Goal: Task Accomplishment & Management: Use online tool/utility

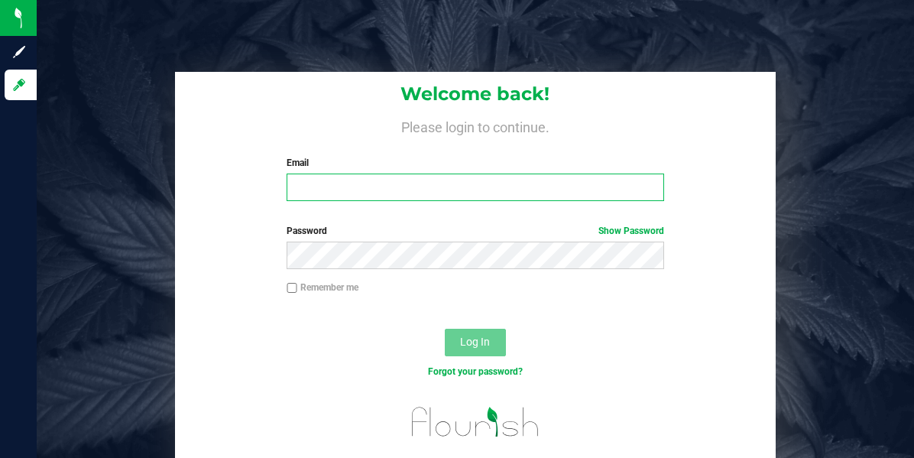
click at [330, 196] on input "Email" at bounding box center [476, 188] width 378 height 28
type input "[EMAIL_ADDRESS][DOMAIN_NAME]"
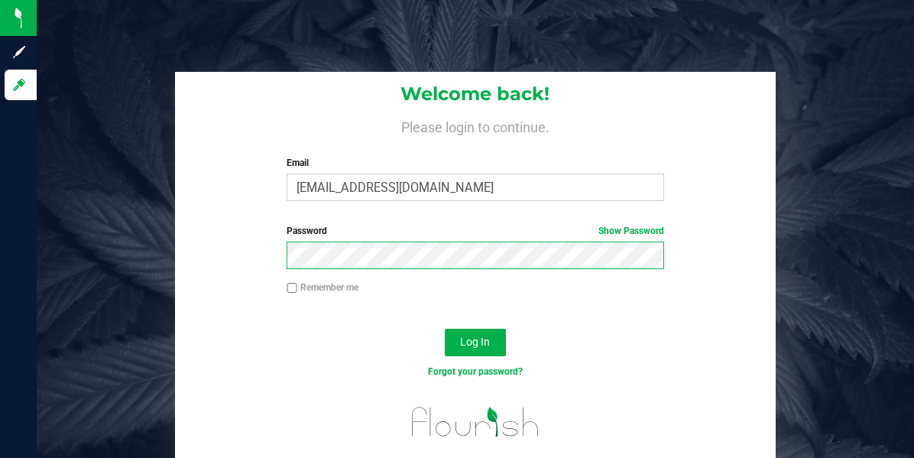
click at [445, 329] on button "Log In" at bounding box center [475, 343] width 61 height 28
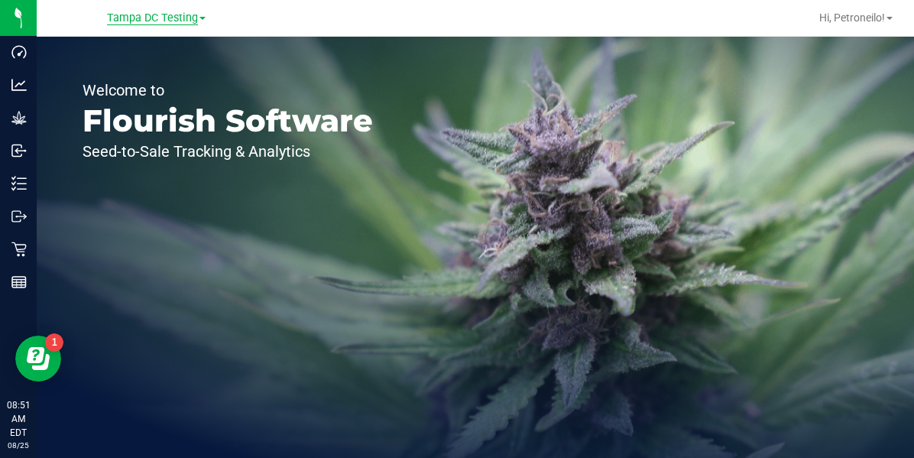
drag, startPoint x: 184, startPoint y: 7, endPoint x: 184, endPoint y: 22, distance: 15.3
click at [184, 22] on div "Tampa DC Testing" at bounding box center [155, 18] width 223 height 24
click at [184, 22] on span "Tampa DC Testing" at bounding box center [152, 18] width 91 height 14
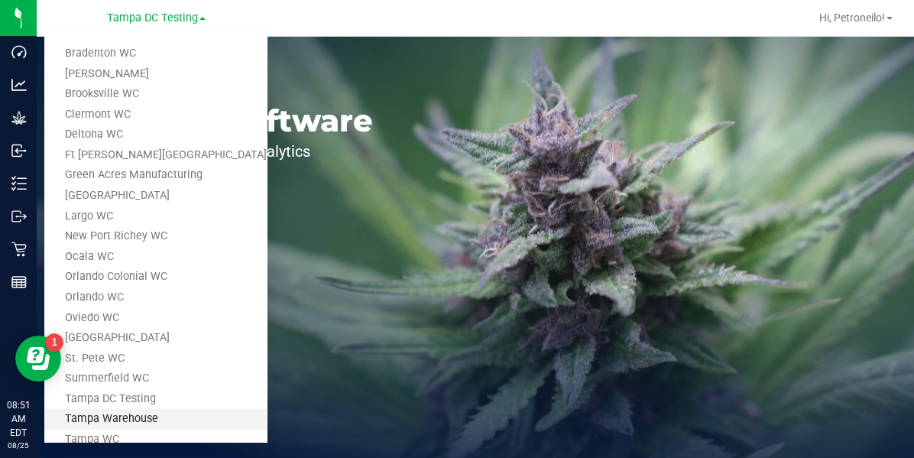
click at [108, 420] on link "Tampa Warehouse" at bounding box center [155, 419] width 223 height 21
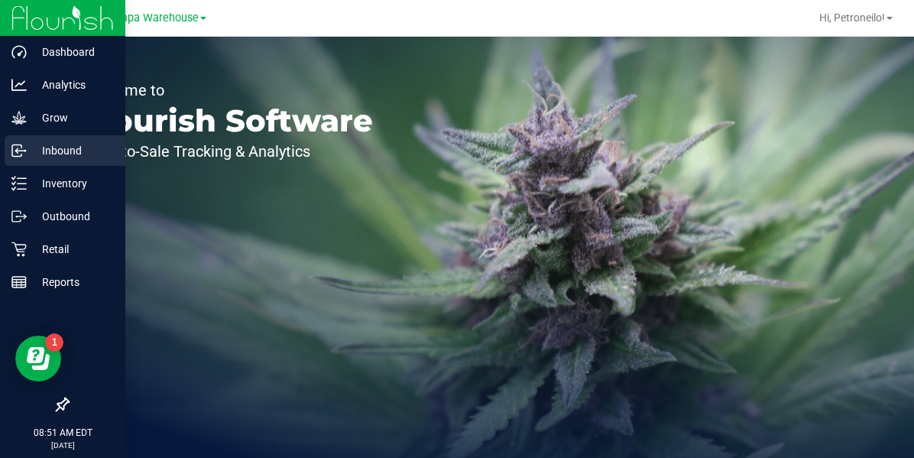
click at [37, 147] on p "Inbound" at bounding box center [73, 150] width 92 height 18
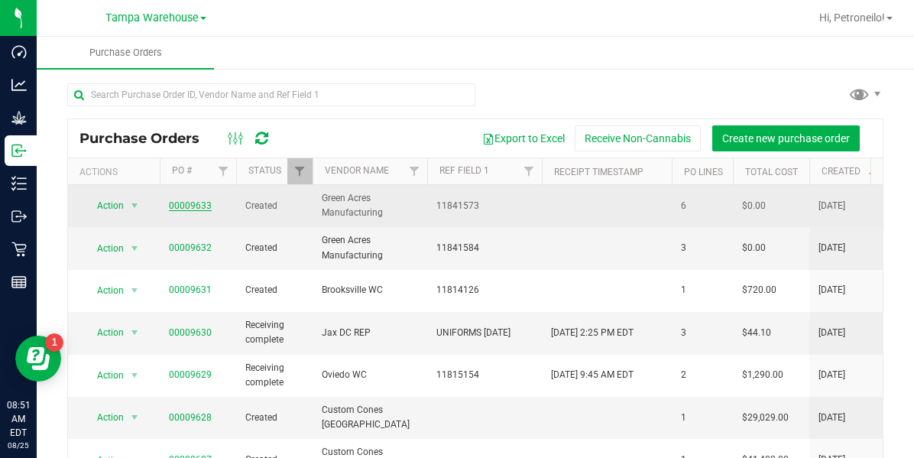
click at [204, 203] on link "00009633" at bounding box center [190, 205] width 43 height 11
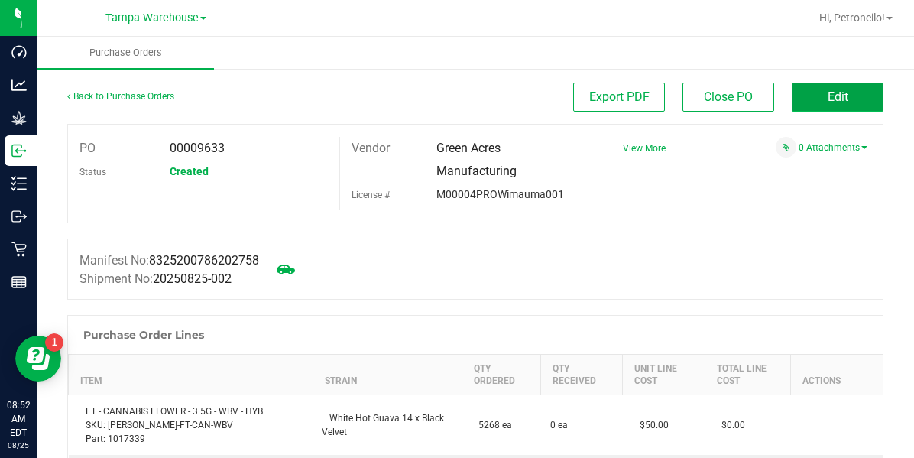
click at [834, 108] on button "Edit" at bounding box center [838, 97] width 92 height 29
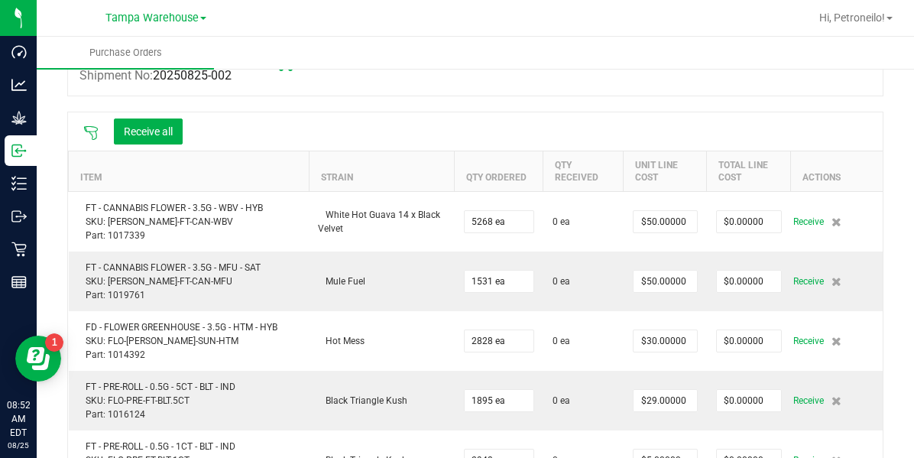
scroll to position [182, 0]
click at [93, 127] on icon at bounding box center [90, 132] width 15 height 15
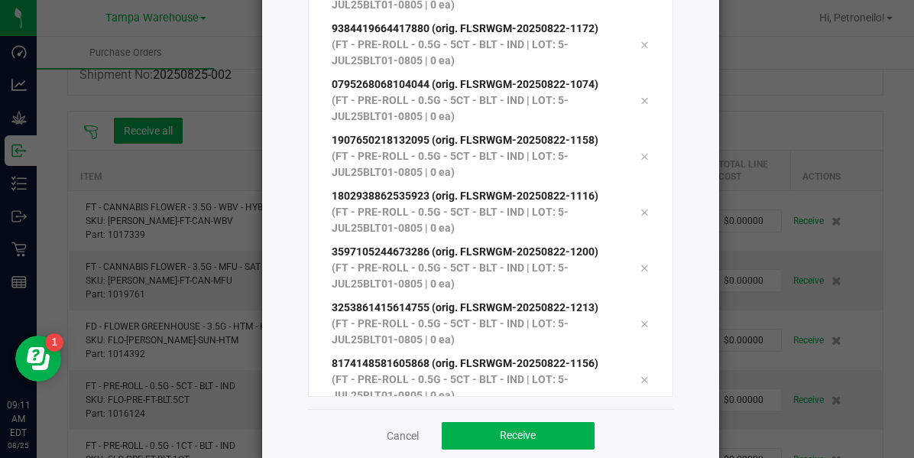
scroll to position [243, 0]
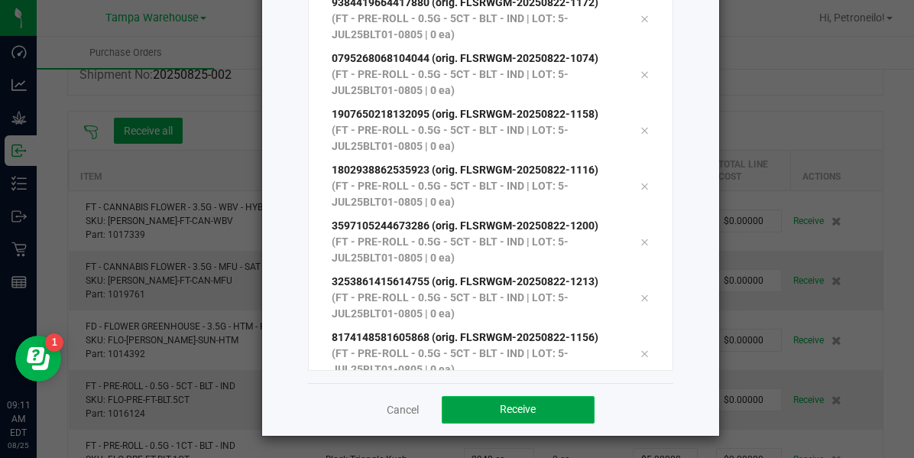
click at [546, 414] on button "Receive" at bounding box center [518, 410] width 153 height 28
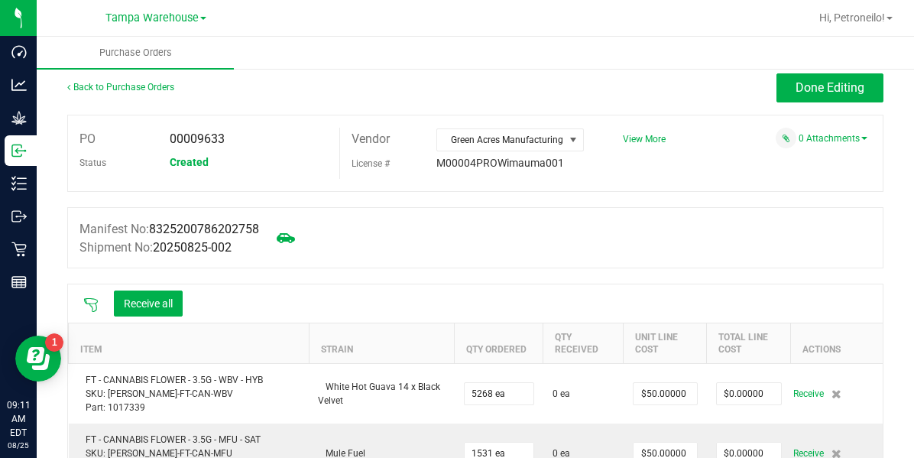
scroll to position [0, 0]
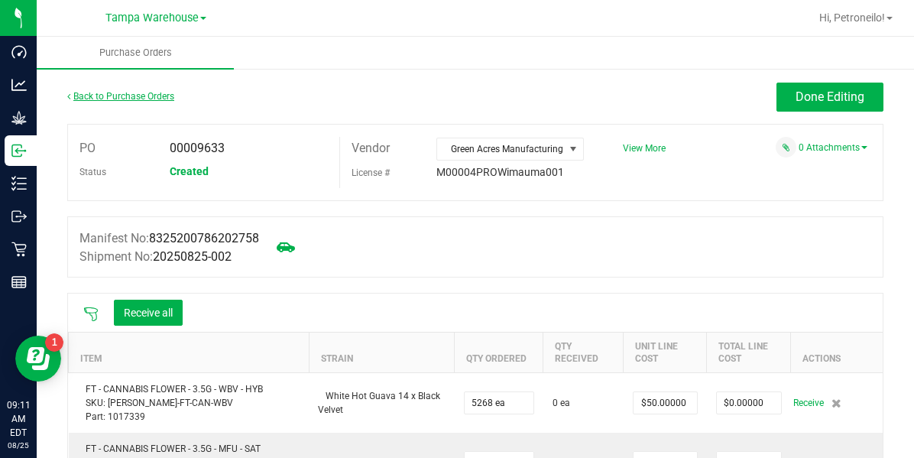
click at [148, 93] on link "Back to Purchase Orders" at bounding box center [120, 96] width 107 height 11
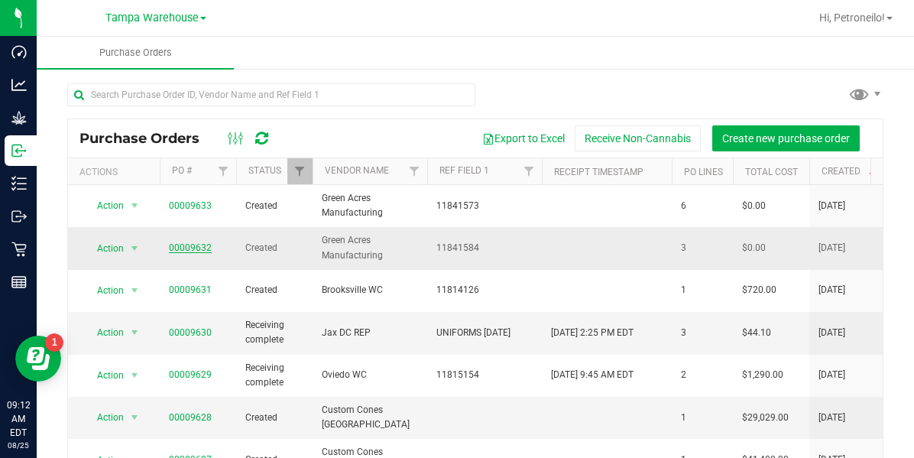
click at [185, 249] on link "00009632" at bounding box center [190, 247] width 43 height 11
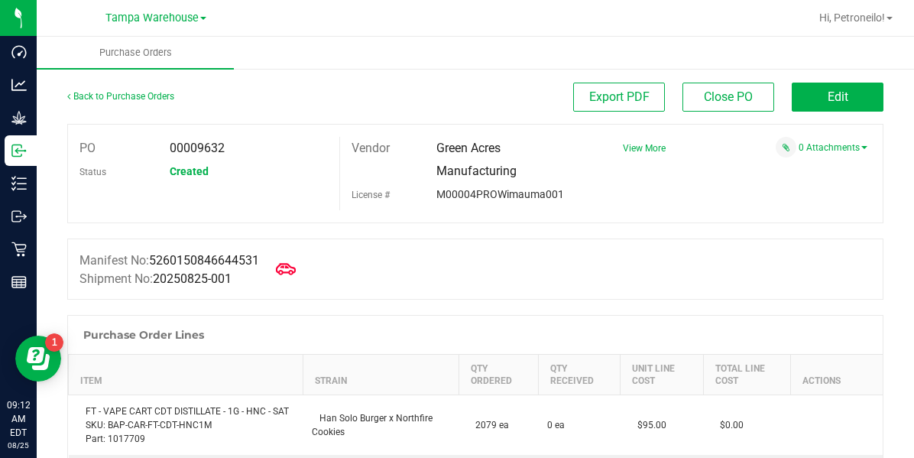
click at [291, 264] on icon at bounding box center [286, 269] width 20 height 20
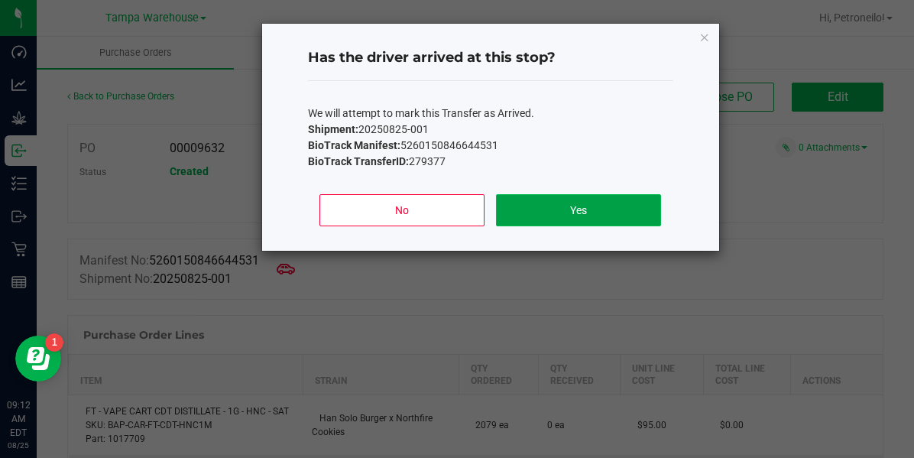
click at [541, 219] on button "Yes" at bounding box center [578, 210] width 164 height 32
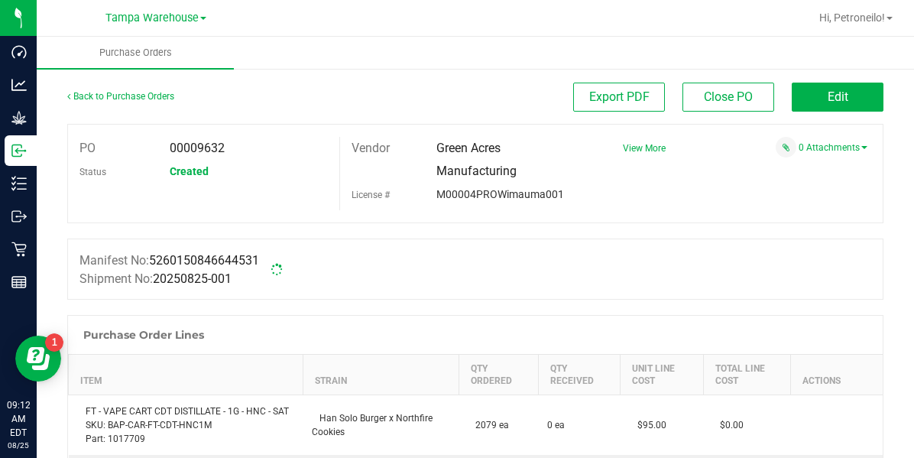
click at [733, 258] on div "Manifest No: 5260150846644531 Shipment No: 20250825-001" at bounding box center [475, 269] width 817 height 61
click at [293, 265] on icon at bounding box center [286, 268] width 20 height 11
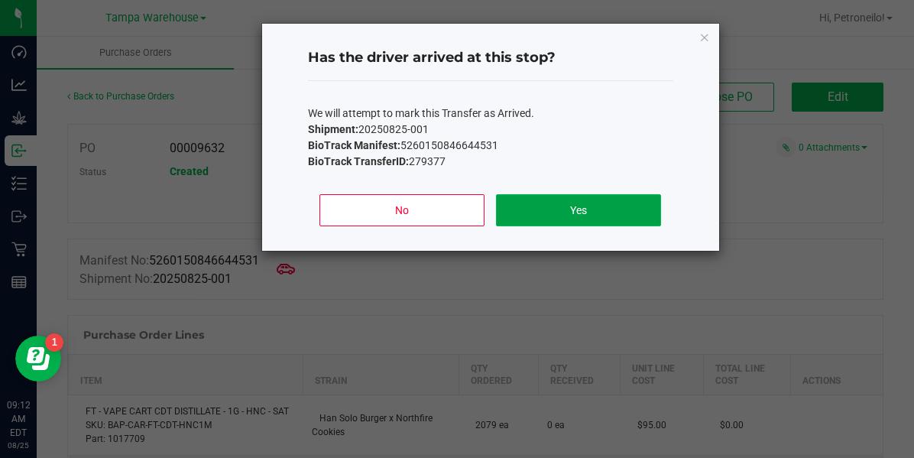
click at [513, 209] on button "Yes" at bounding box center [578, 210] width 164 height 32
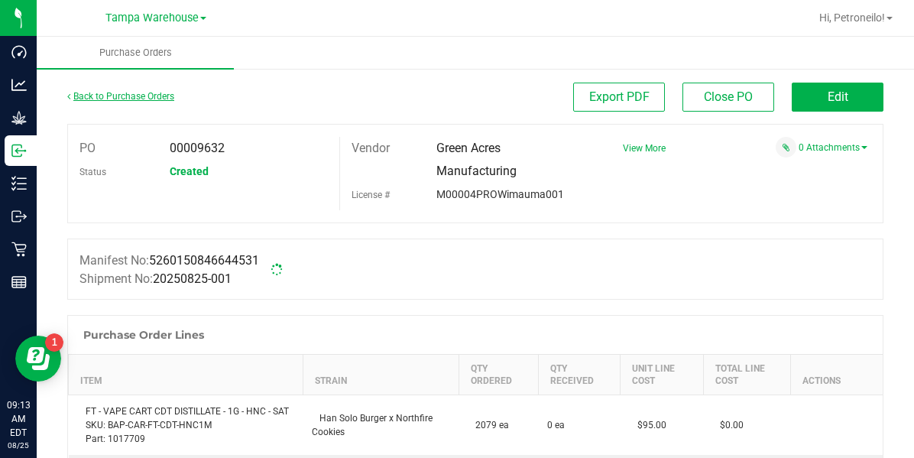
click at [133, 99] on link "Back to Purchase Orders" at bounding box center [120, 96] width 107 height 11
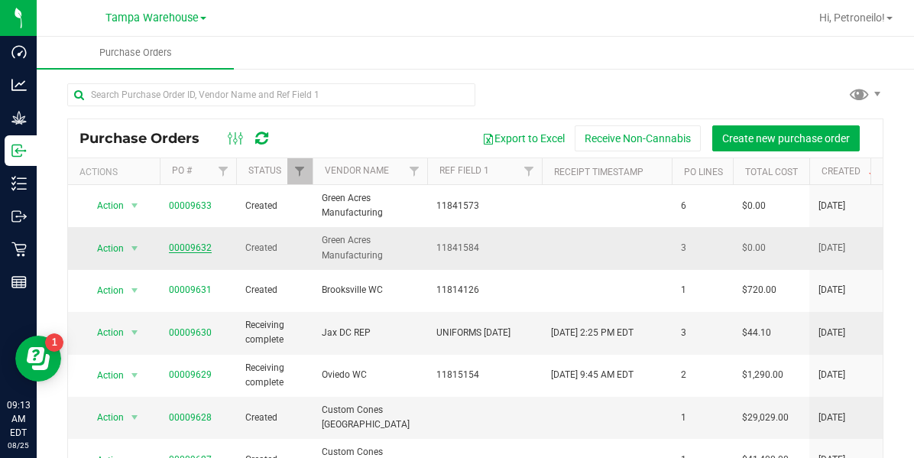
click at [189, 244] on link "00009632" at bounding box center [190, 247] width 43 height 11
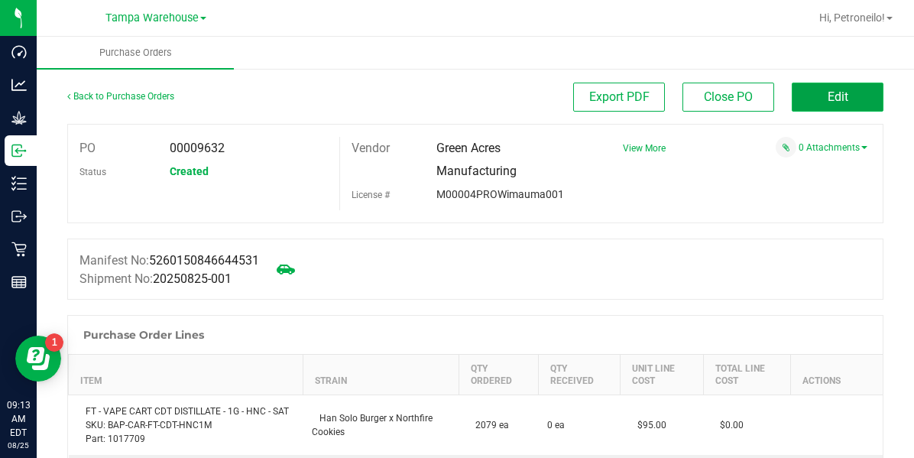
click at [797, 96] on button "Edit" at bounding box center [838, 97] width 92 height 29
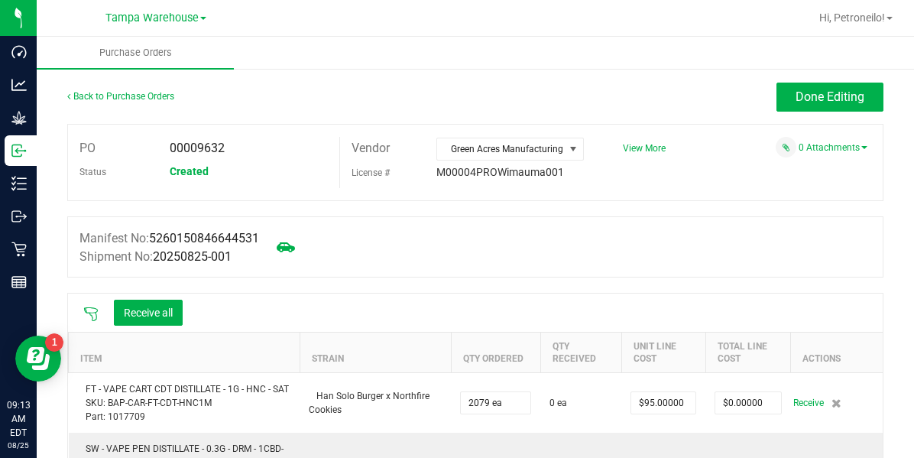
click at [90, 314] on icon at bounding box center [91, 314] width 14 height 14
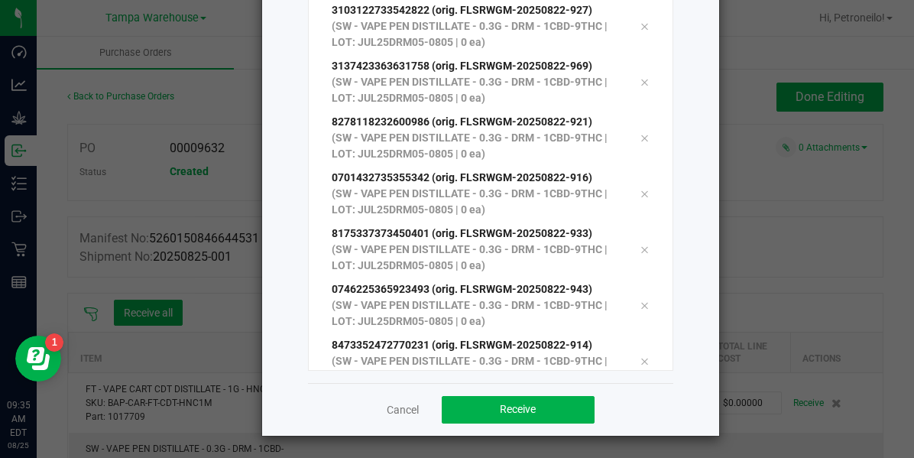
scroll to position [4269, 0]
click at [566, 403] on button "Receive" at bounding box center [518, 410] width 153 height 28
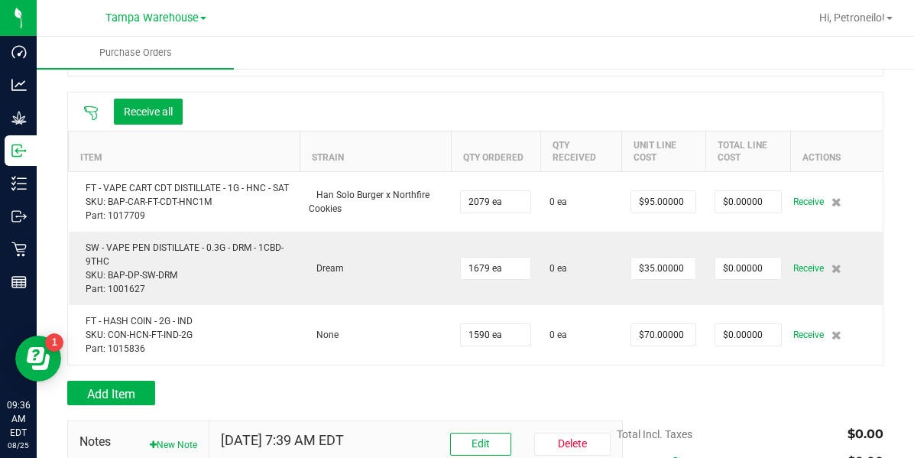
scroll to position [202, 0]
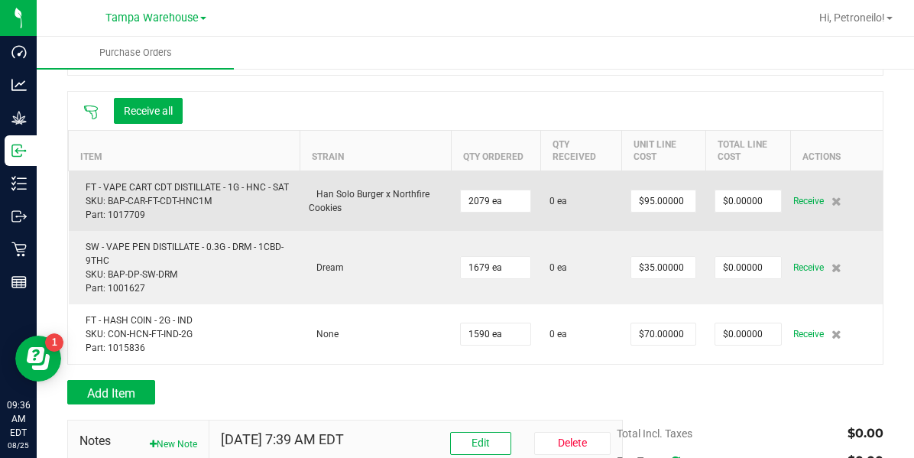
click at [324, 204] on span "Han Solo Burger x Northfire Cookies" at bounding box center [369, 201] width 121 height 24
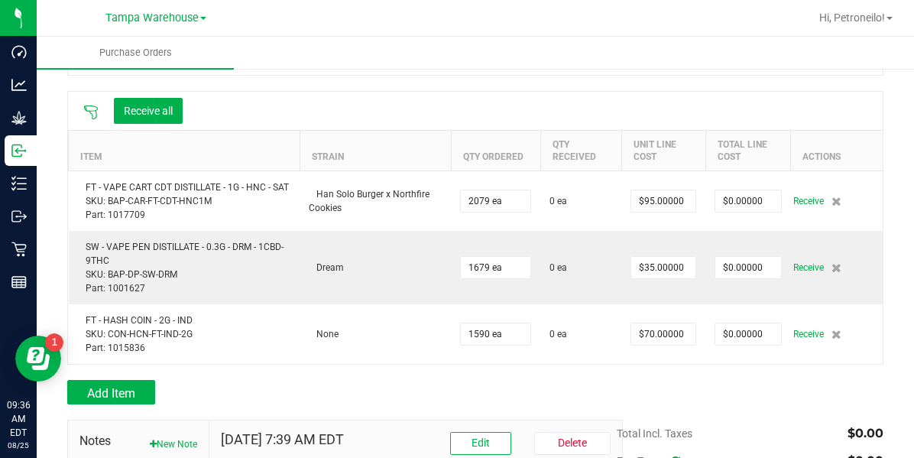
click at [87, 111] on icon at bounding box center [91, 113] width 14 height 14
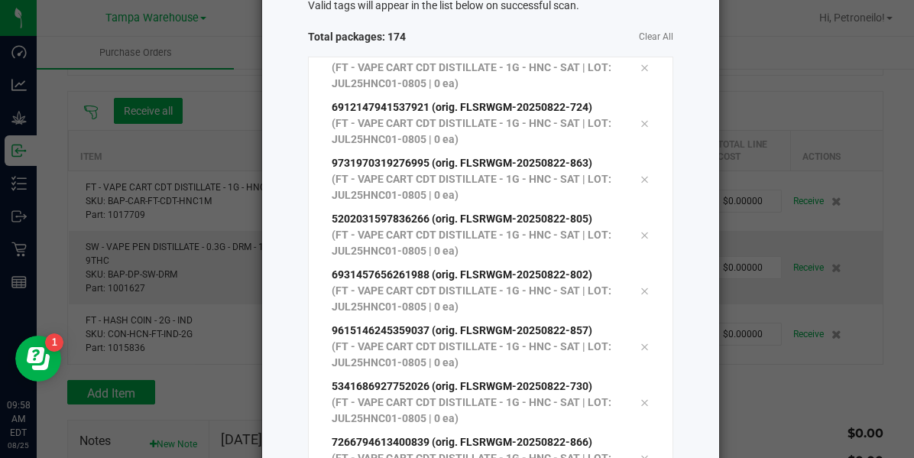
scroll to position [243, 0]
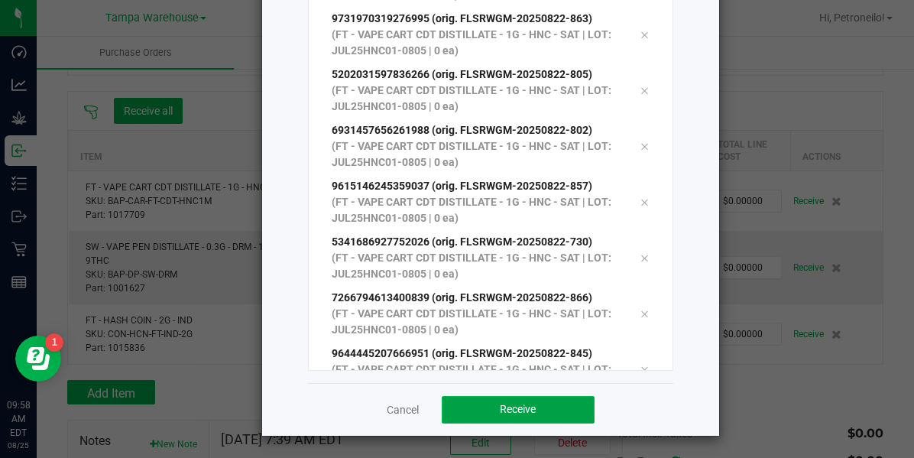
click at [552, 419] on button "Receive" at bounding box center [518, 410] width 153 height 28
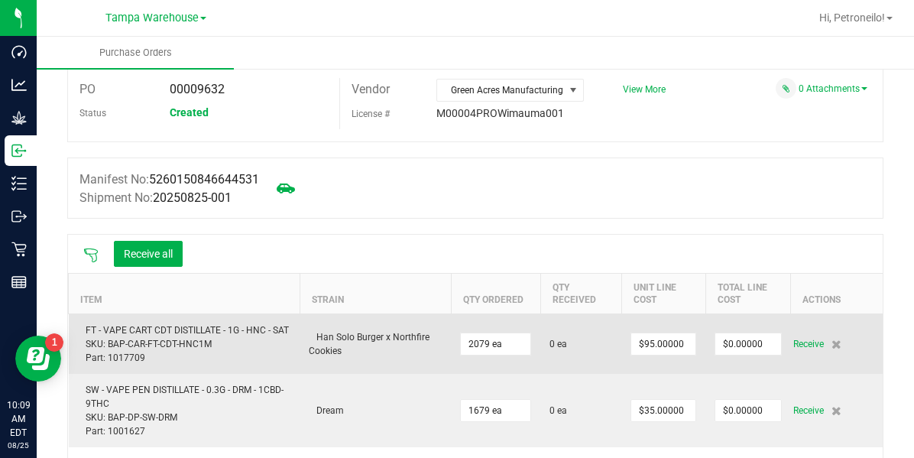
scroll to position [0, 0]
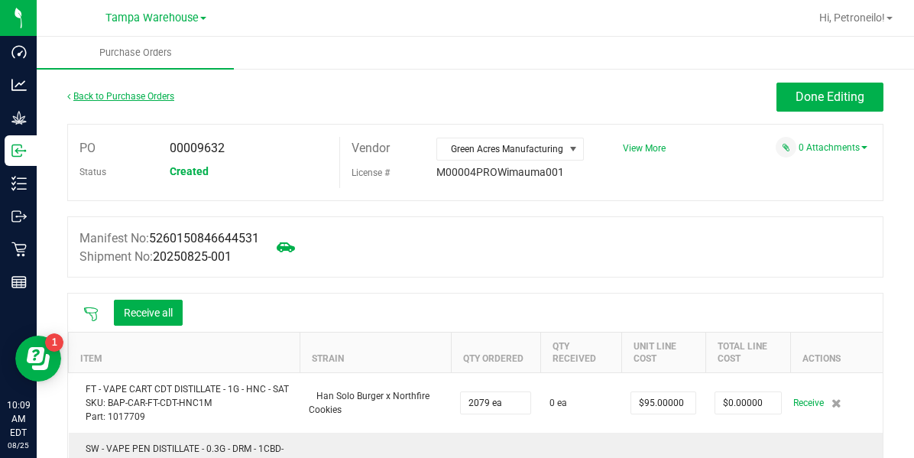
click at [87, 99] on link "Back to Purchase Orders" at bounding box center [120, 96] width 107 height 11
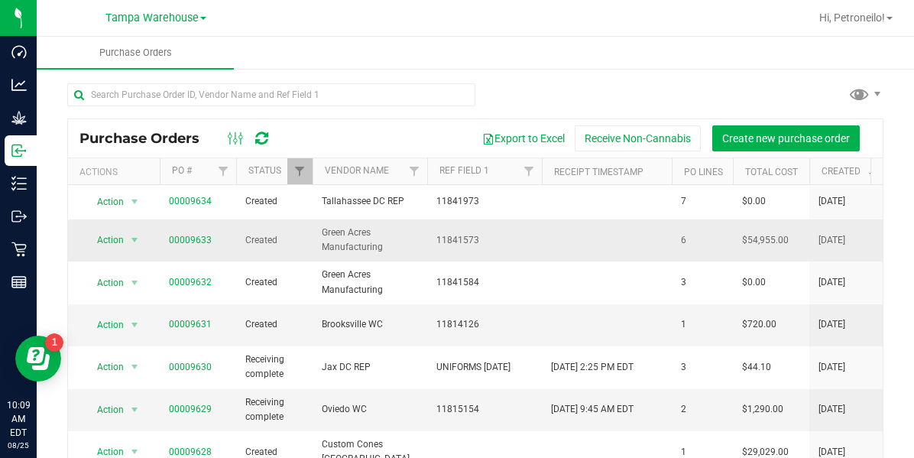
click at [188, 233] on span "00009633" at bounding box center [190, 240] width 43 height 15
click at [188, 236] on link "00009633" at bounding box center [190, 240] width 43 height 11
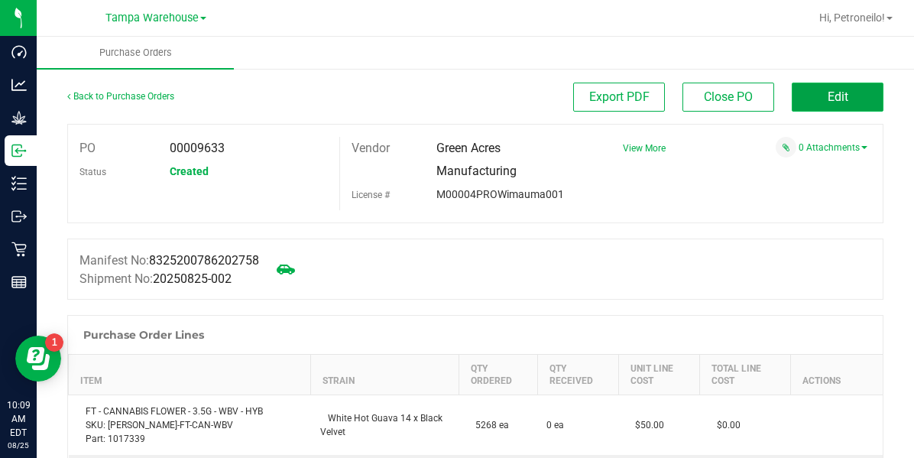
click at [798, 100] on button "Edit" at bounding box center [838, 97] width 92 height 29
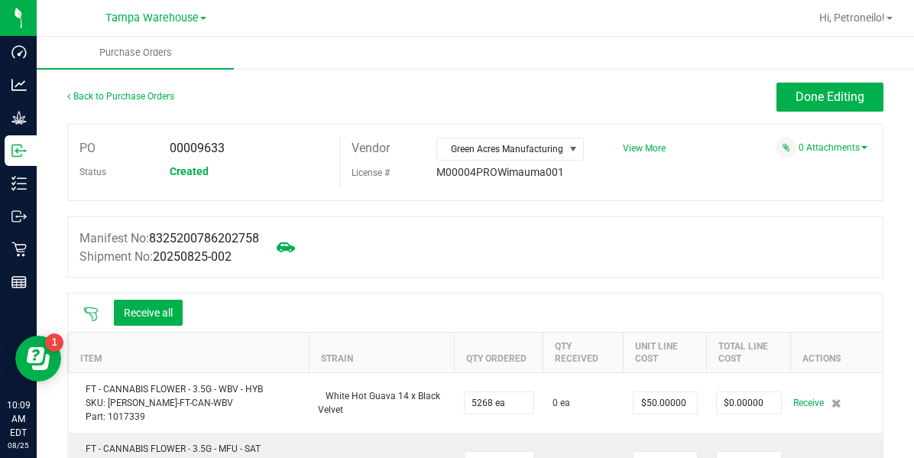
click at [86, 311] on icon at bounding box center [91, 314] width 14 height 14
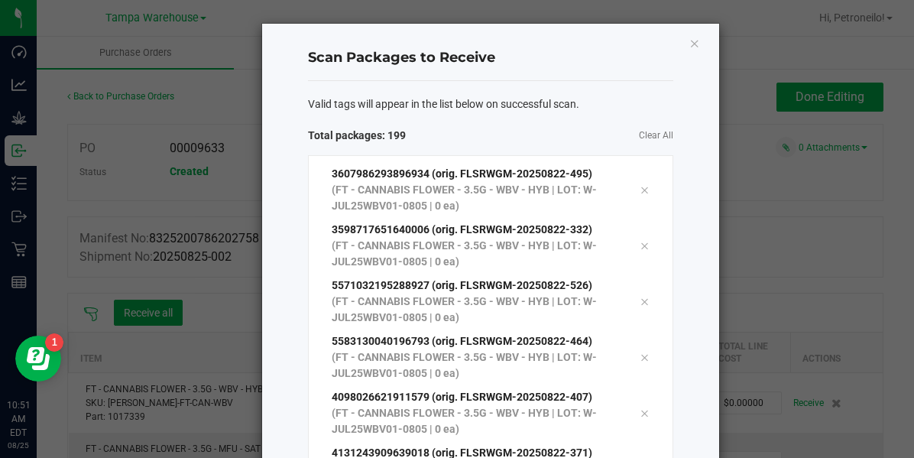
scroll to position [10688, 0]
